Goal: Task Accomplishment & Management: Use online tool/utility

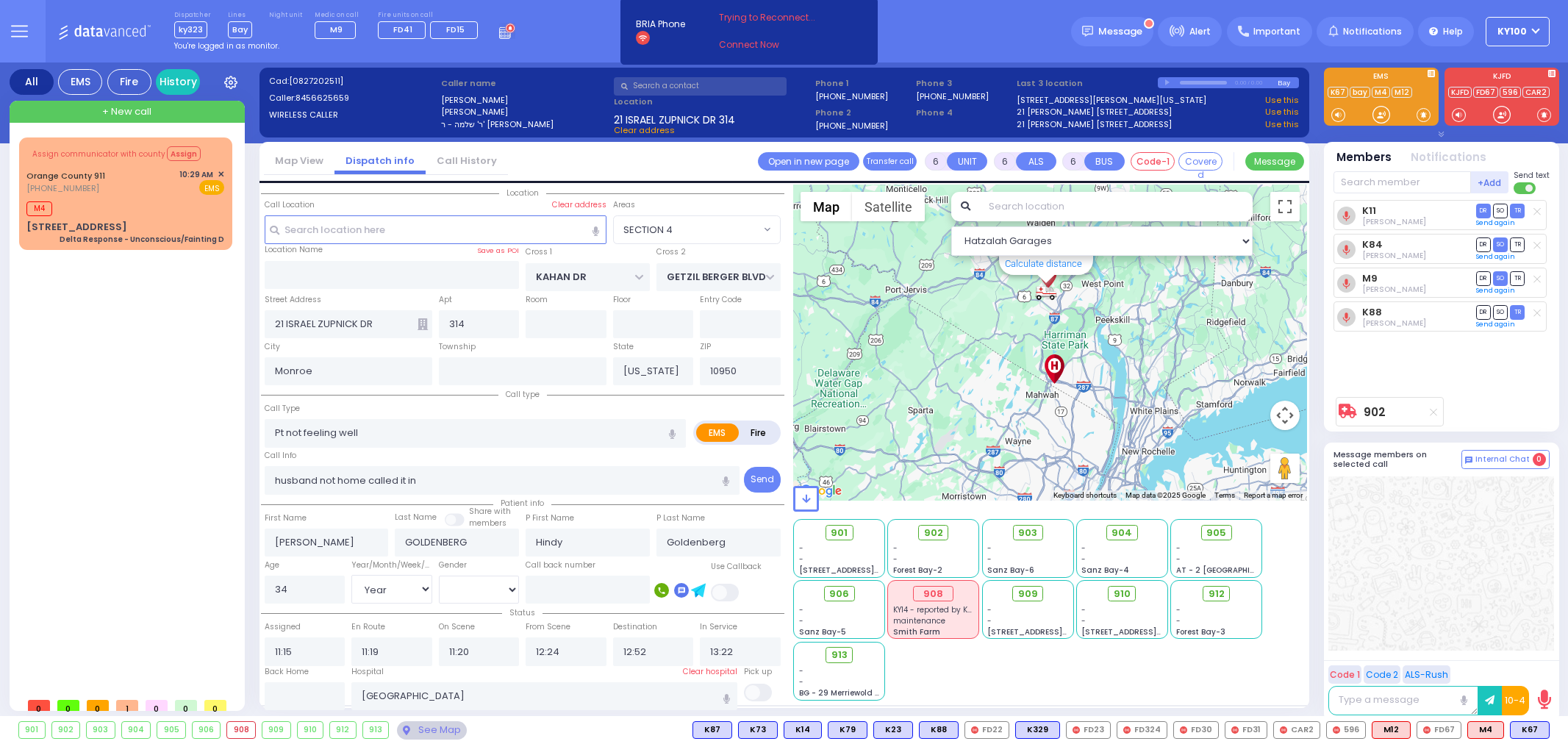
select select "SECTION 4"
select select "Year"
select select "[DEMOGRAPHIC_DATA]"
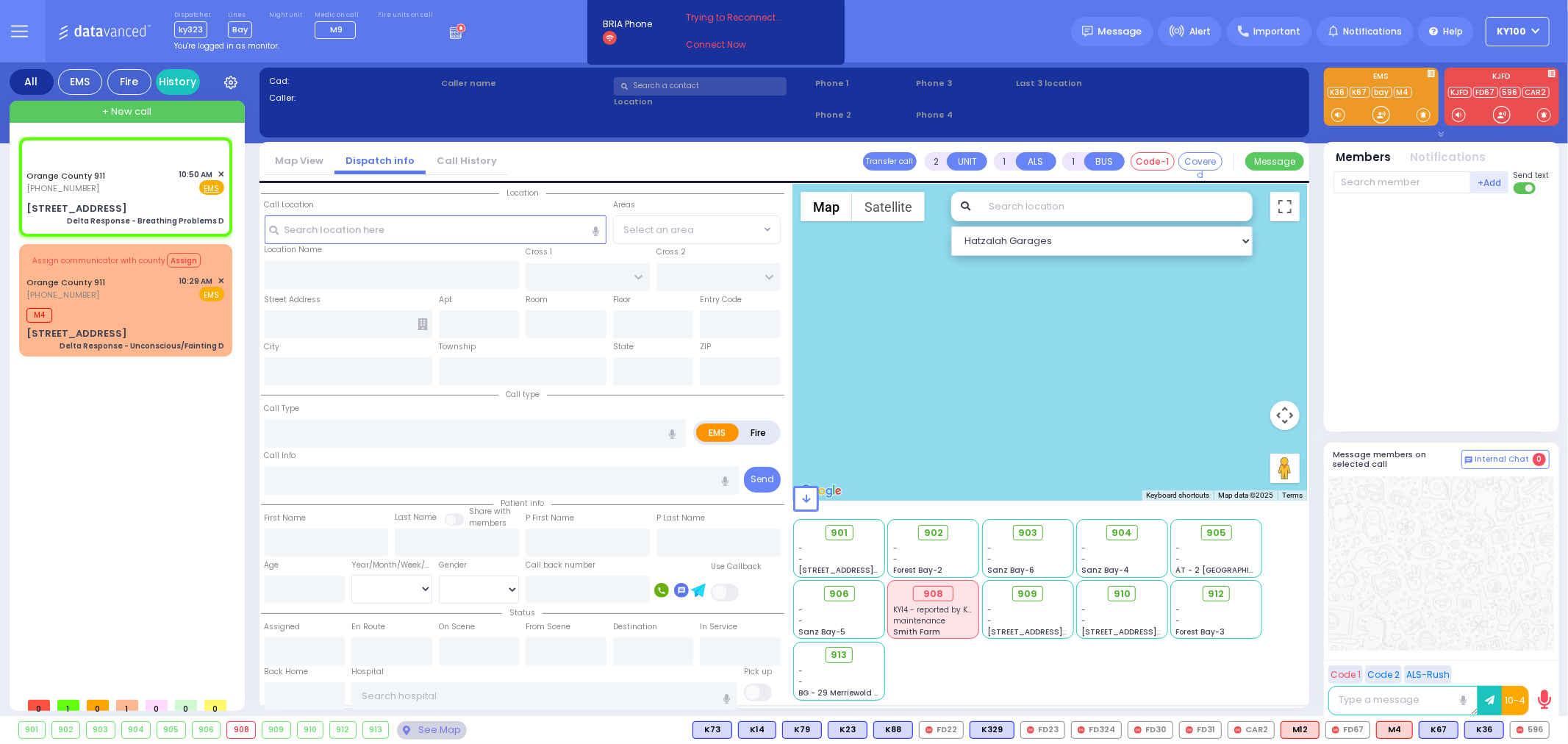
type input "6"
select select
type input "Delta Response - Breathing Problems D"
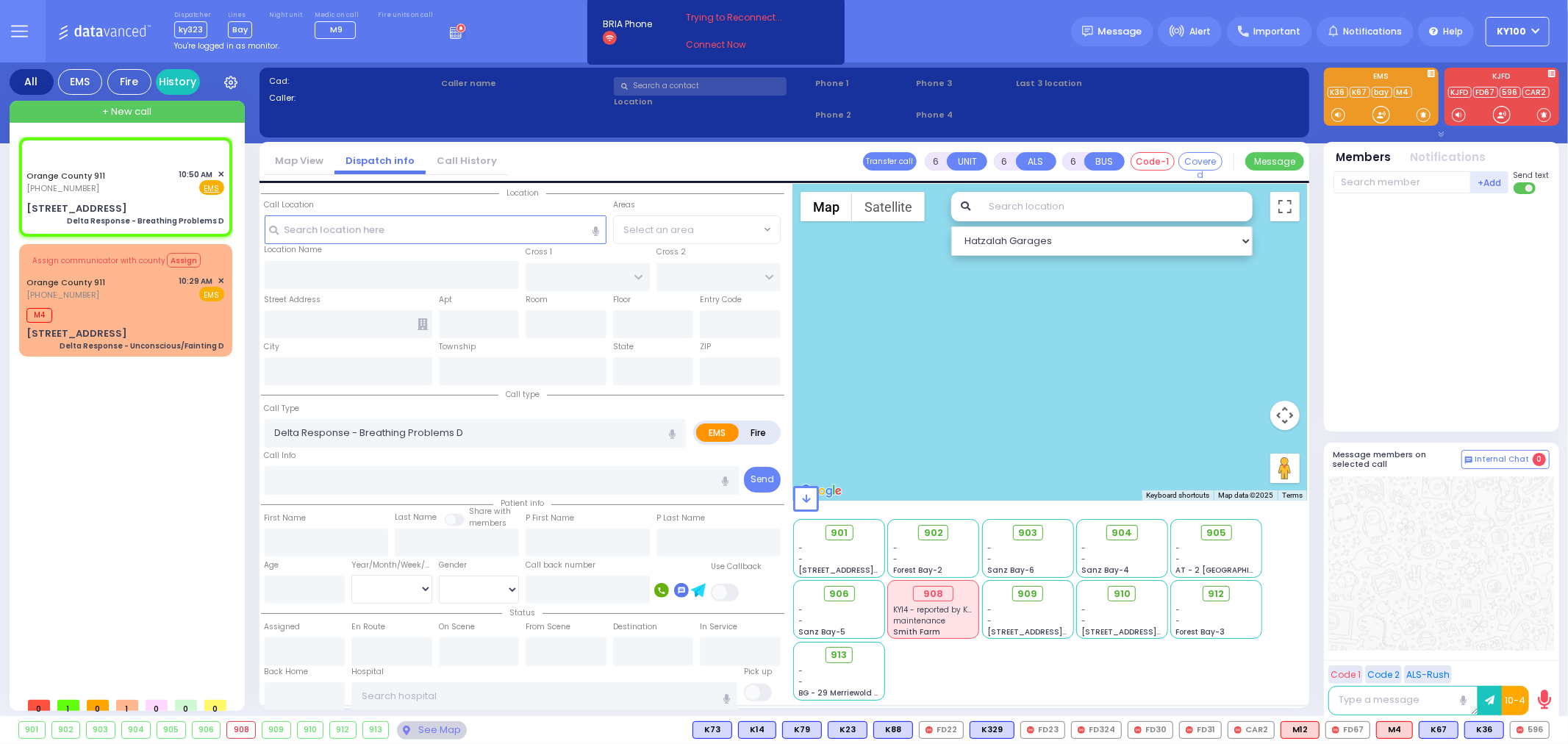
radio input "true"
type input "Nature: : Delta Response - Breathing Problems D Address: : [STREET_ADDRESS]: : …"
select select
select select "Hatzalah Garages"
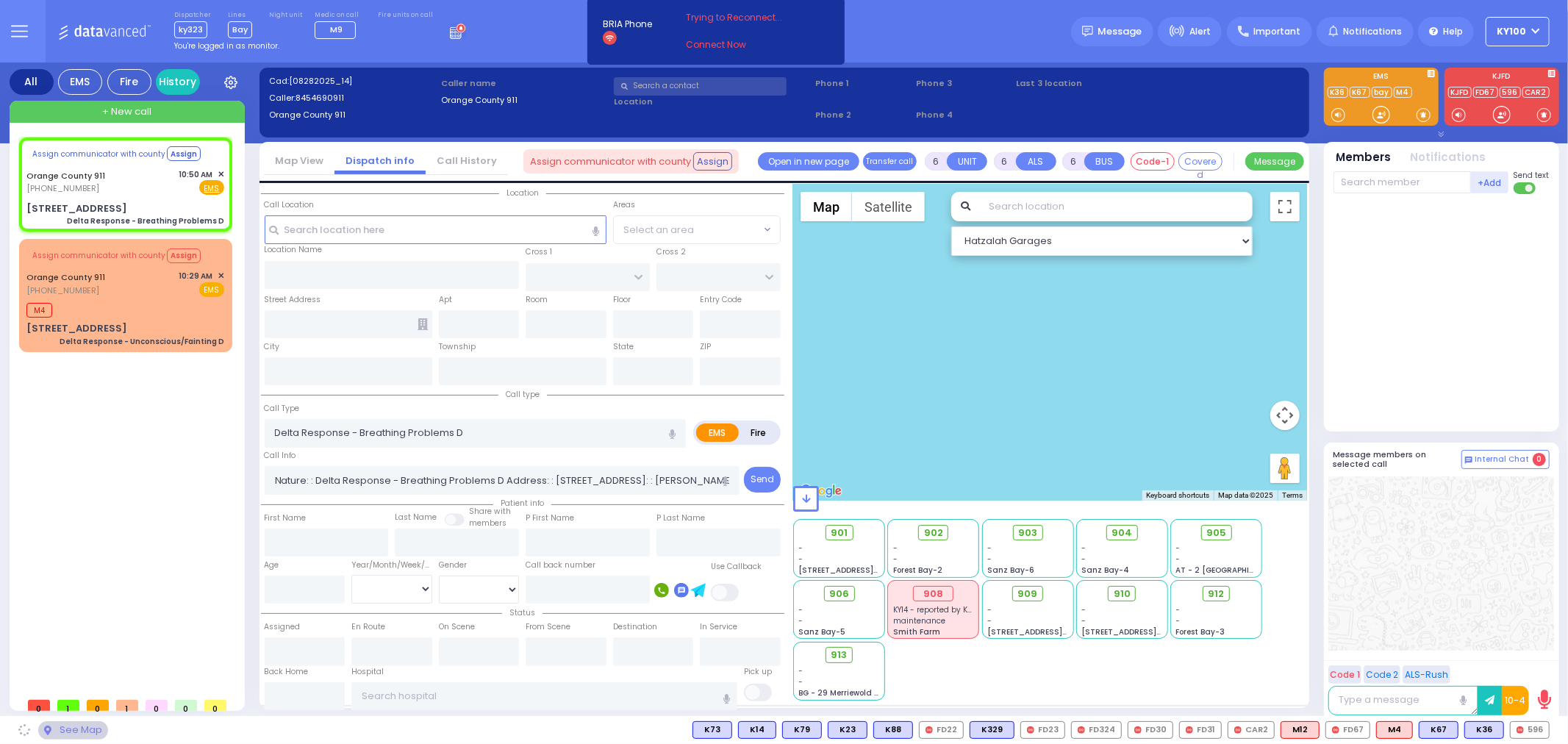
select select
radio input "true"
select select
select select "Hatzalah Garages"
select select
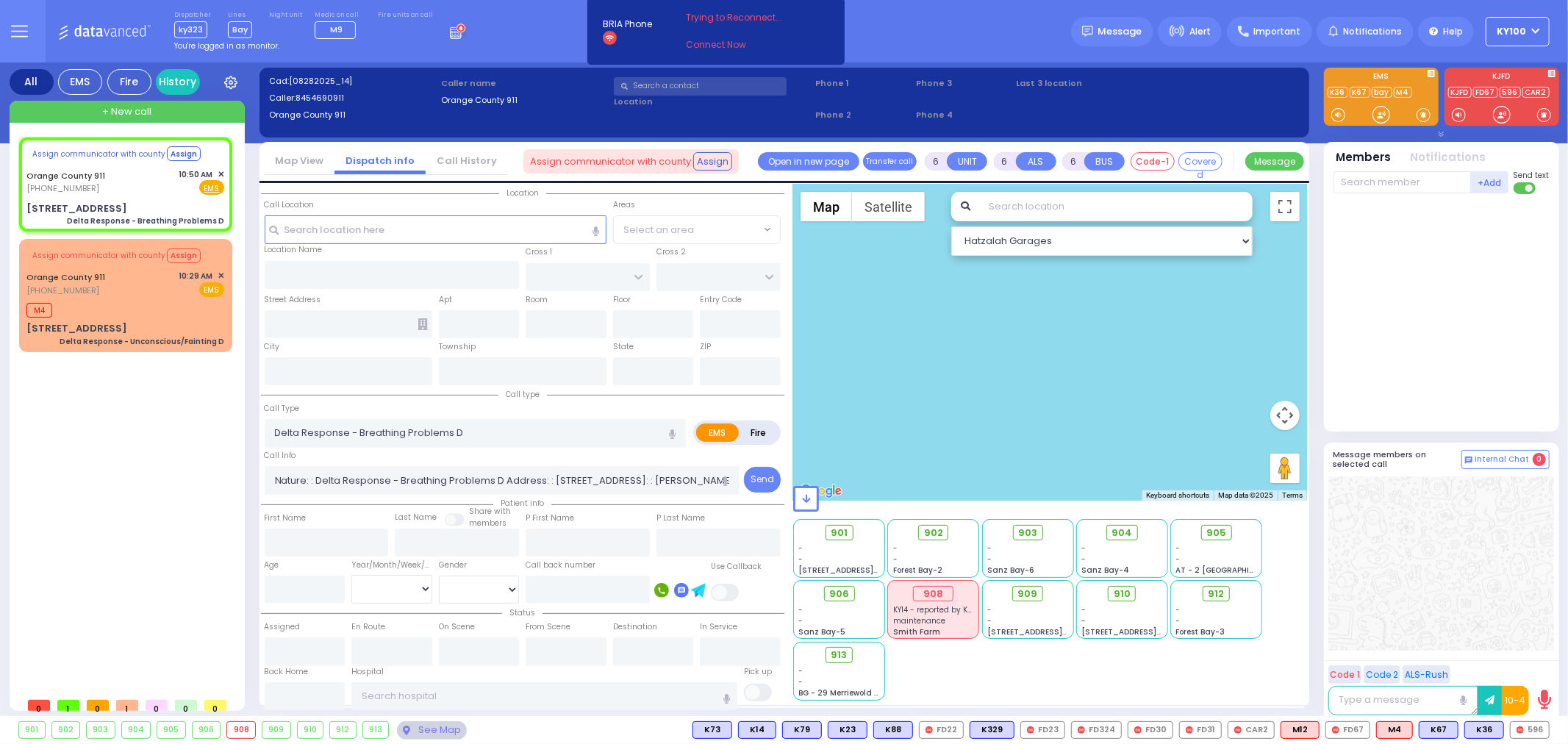
radio input "true"
select select
select select "Hatzalah Garages"
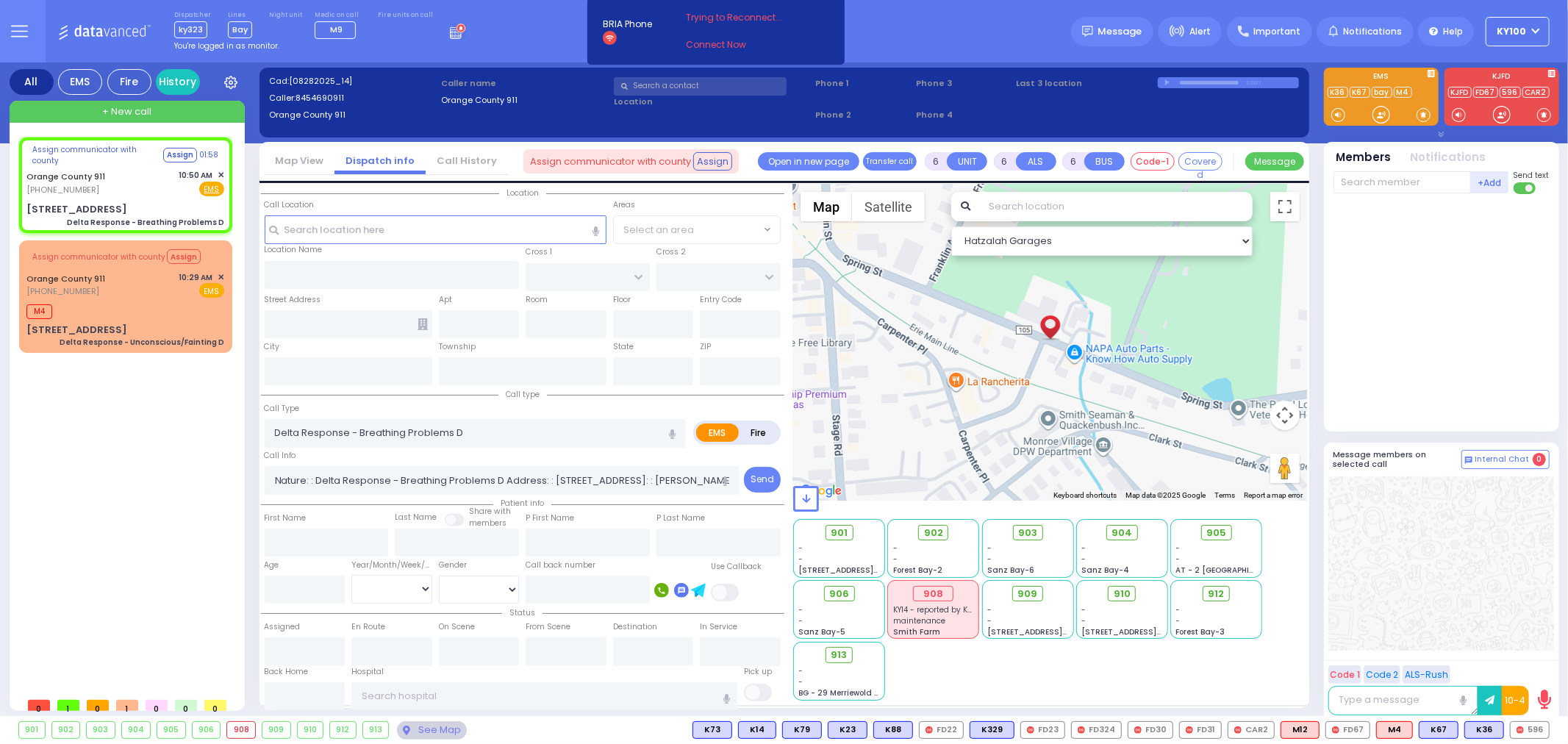
type input "[STREET_ADDRESS]"
type input "Monroe"
type input "[US_STATE]"
type input "10950"
